Goal: Task Accomplishment & Management: Use online tool/utility

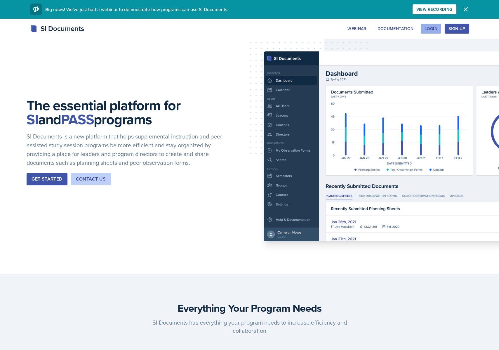
click at [427, 29] on div "Login" at bounding box center [431, 28] width 13 height 5
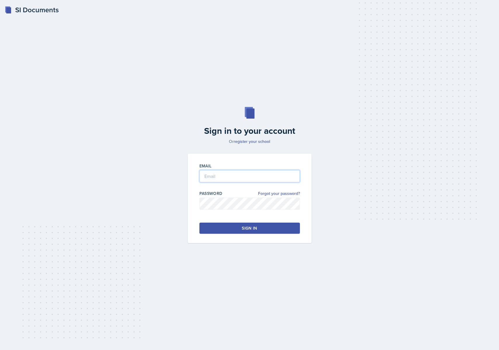
drag, startPoint x: 215, startPoint y: 174, endPoint x: 219, endPoint y: 182, distance: 9.5
type input "[EMAIL_ADDRESS][DOMAIN_NAME]"
click at [215, 232] on button "Sign in" at bounding box center [250, 228] width 101 height 11
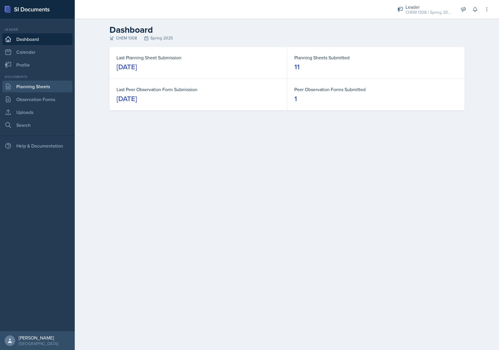
click at [39, 83] on link "Planning Sheets" at bounding box center [37, 87] width 70 height 12
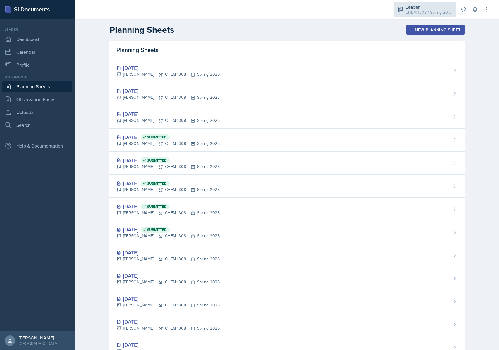
click at [418, 12] on div "CHEM 1308 / Spring 2025" at bounding box center [429, 12] width 47 height 6
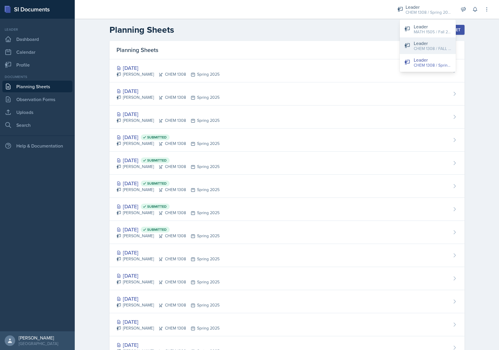
click at [427, 50] on div "CHEM 1308 / FALL 2025" at bounding box center [432, 49] width 37 height 6
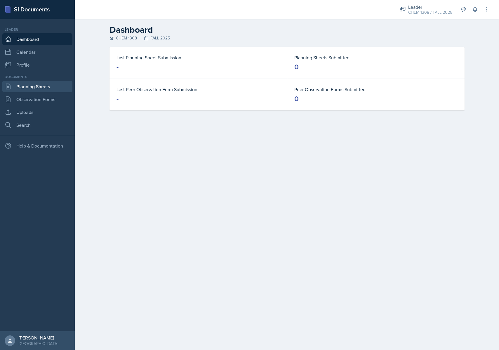
click at [25, 86] on link "Planning Sheets" at bounding box center [37, 87] width 70 height 12
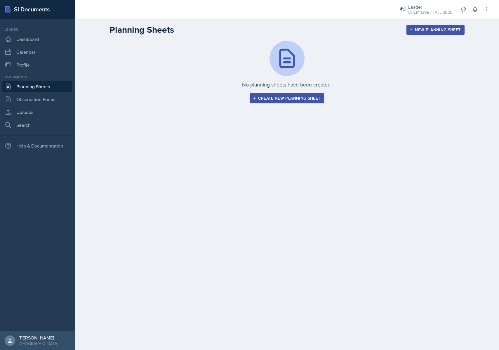
click at [258, 99] on div "Create new planning sheet" at bounding box center [287, 98] width 67 height 5
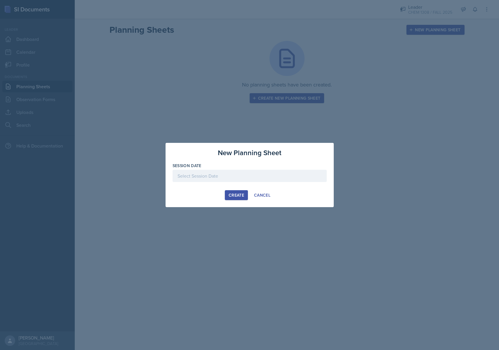
click at [218, 178] on div at bounding box center [250, 176] width 154 height 12
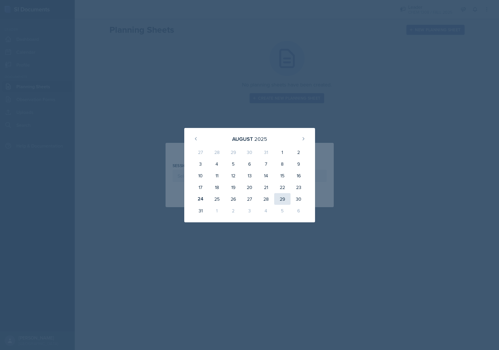
click at [286, 196] on div "29" at bounding box center [282, 199] width 16 height 12
type input "[DATE]"
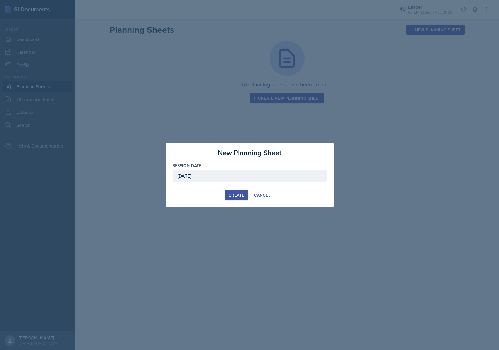
click at [245, 196] on button "Create" at bounding box center [236, 195] width 23 height 10
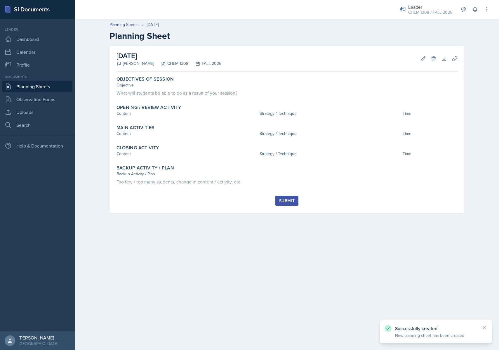
click at [485, 327] on icon at bounding box center [485, 328] width 6 height 6
drag, startPoint x: 463, startPoint y: 8, endPoint x: 342, endPoint y: 26, distance: 122.2
click at [342, 26] on div "Planning Sheets [DATE]" at bounding box center [287, 25] width 355 height 6
